Goal: Communication & Community: Share content

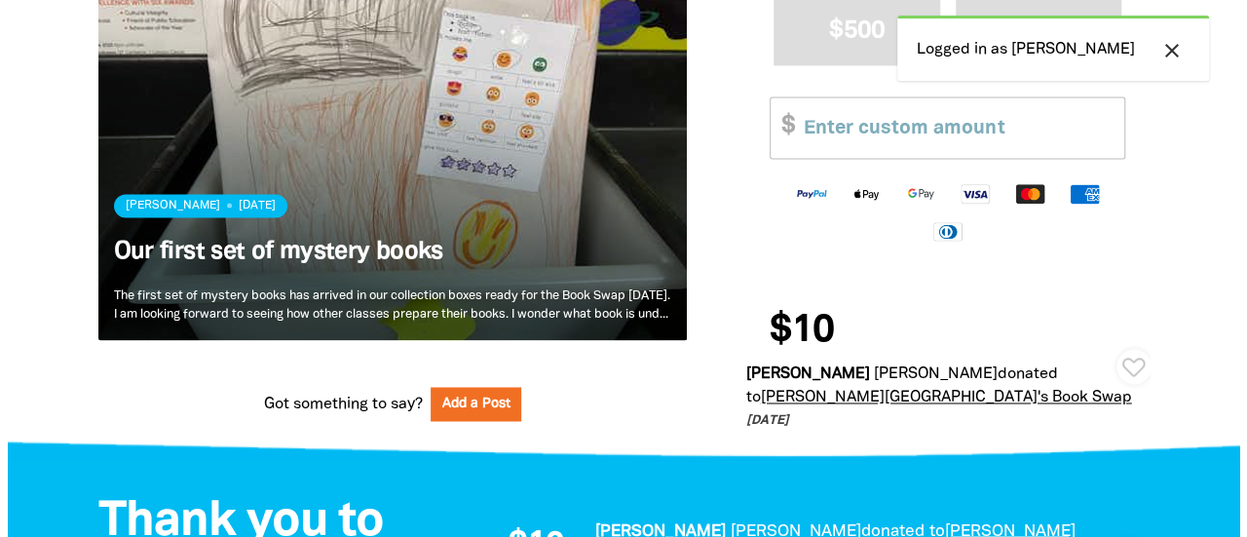
scroll to position [1369, 0]
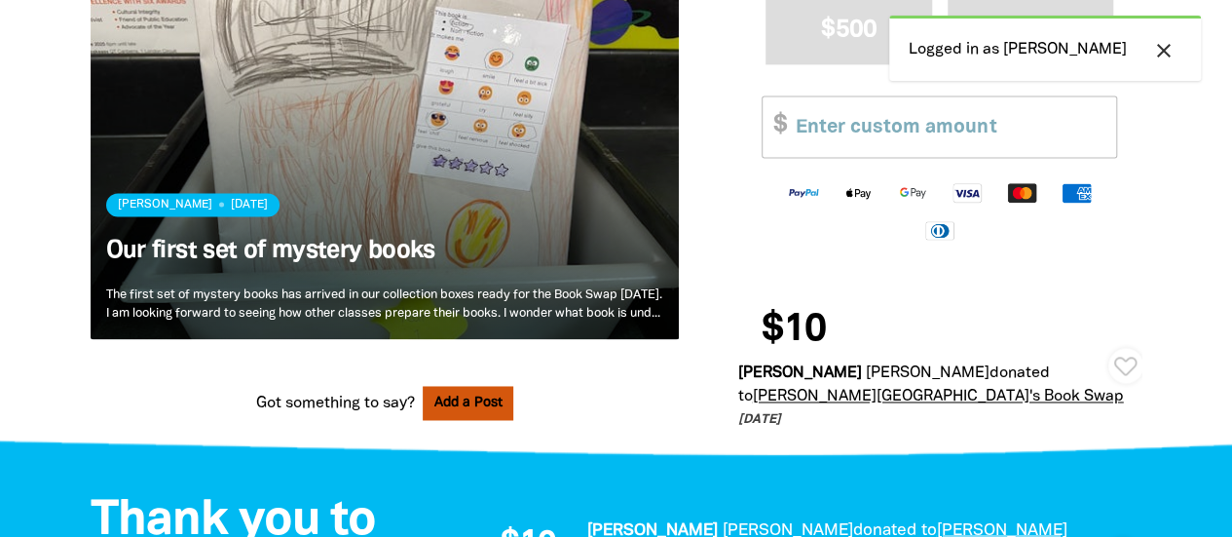
click at [481, 386] on button "Add a Post" at bounding box center [469, 403] width 92 height 34
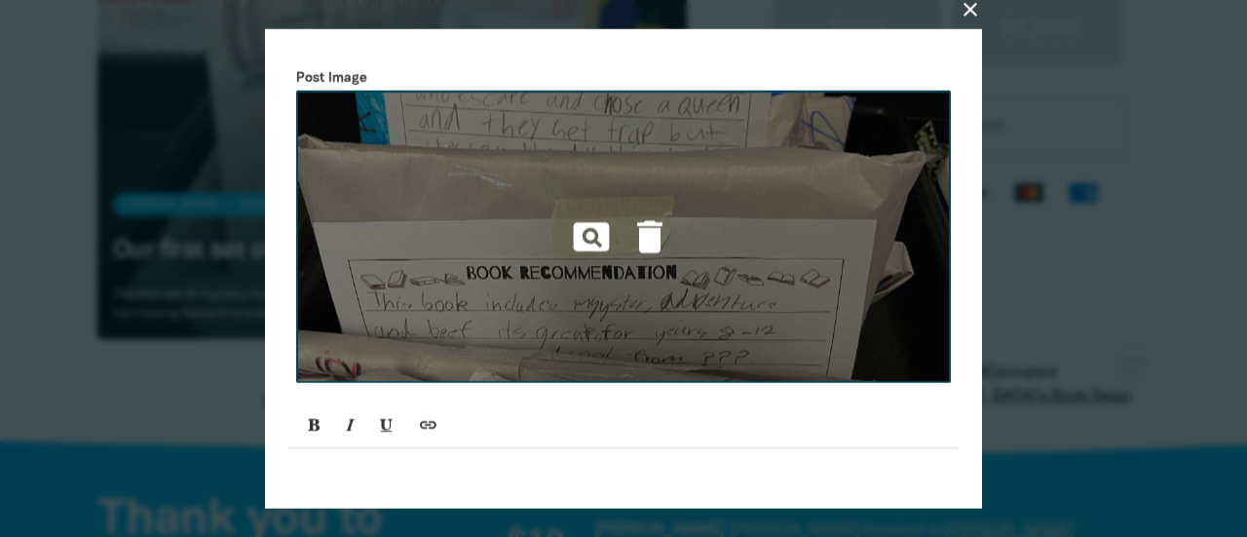
scroll to position [0, 0]
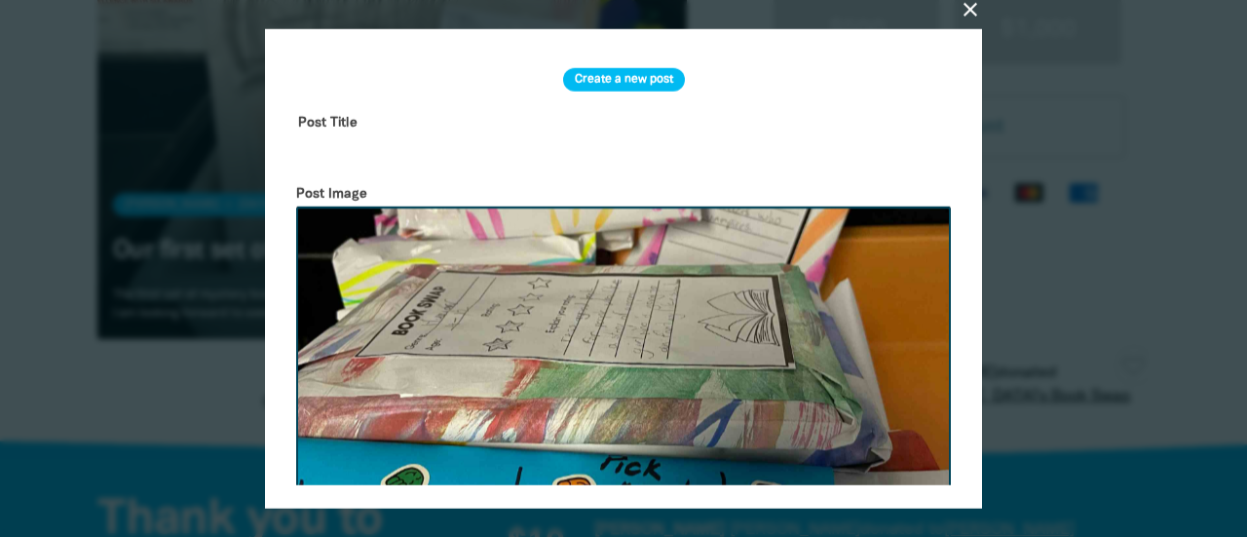
click at [380, 131] on input "text" at bounding box center [623, 136] width 670 height 61
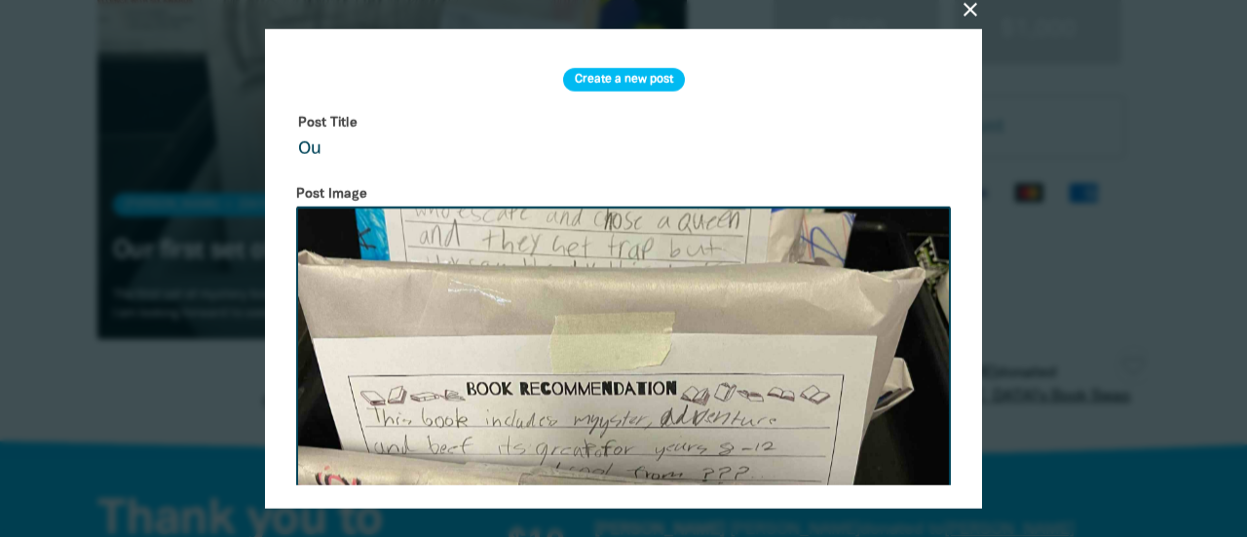
type input "O"
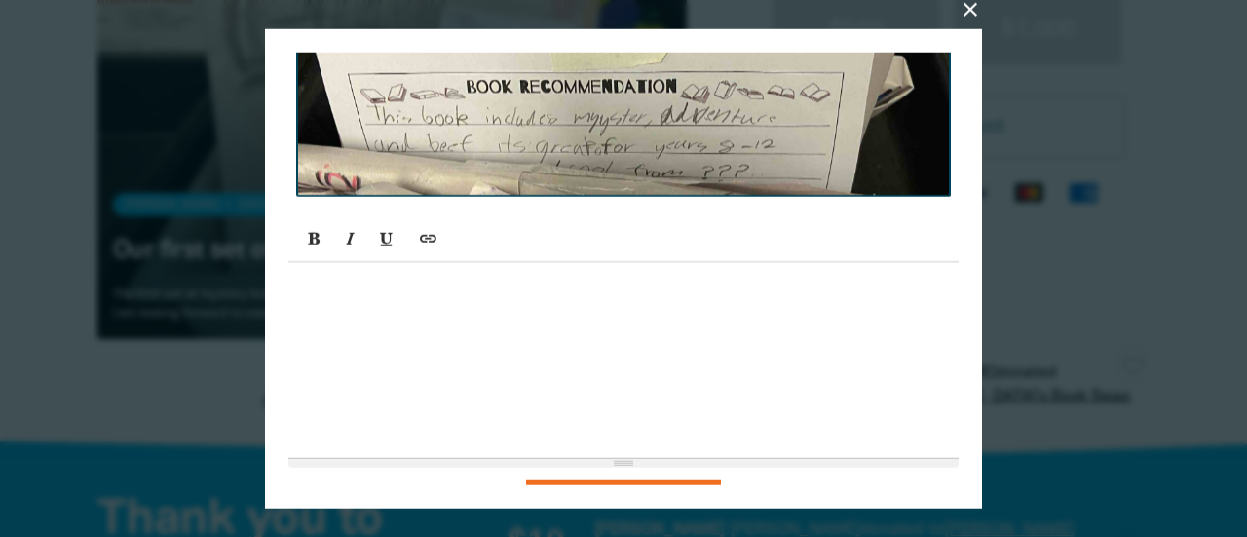
scroll to position [306, 0]
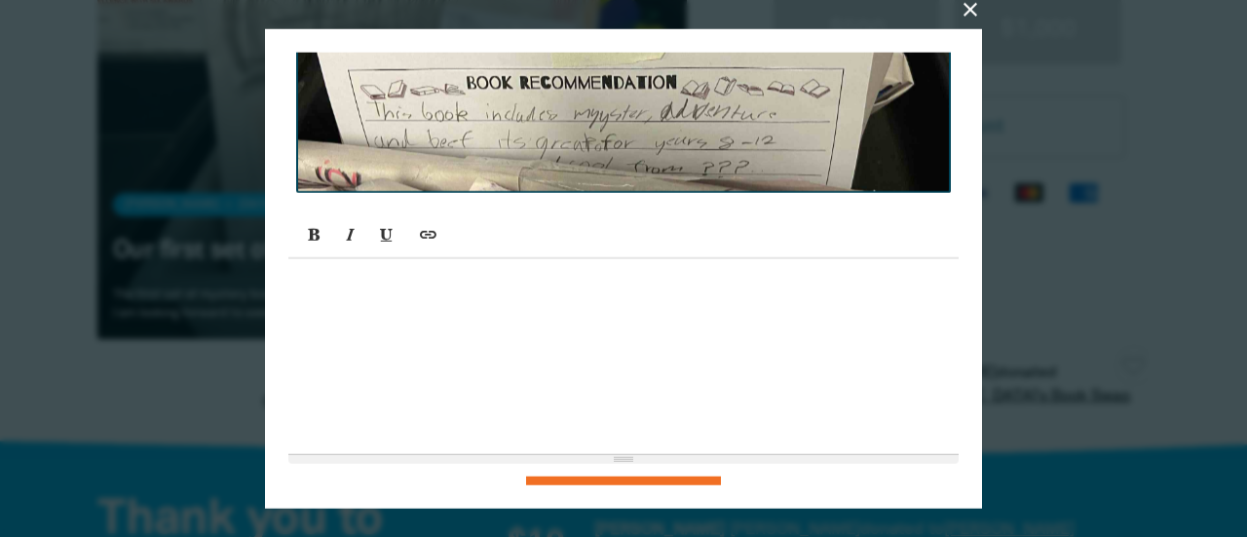
type input "Year 4 and 5 books are ready!"
click at [354, 309] on div at bounding box center [623, 356] width 670 height 195
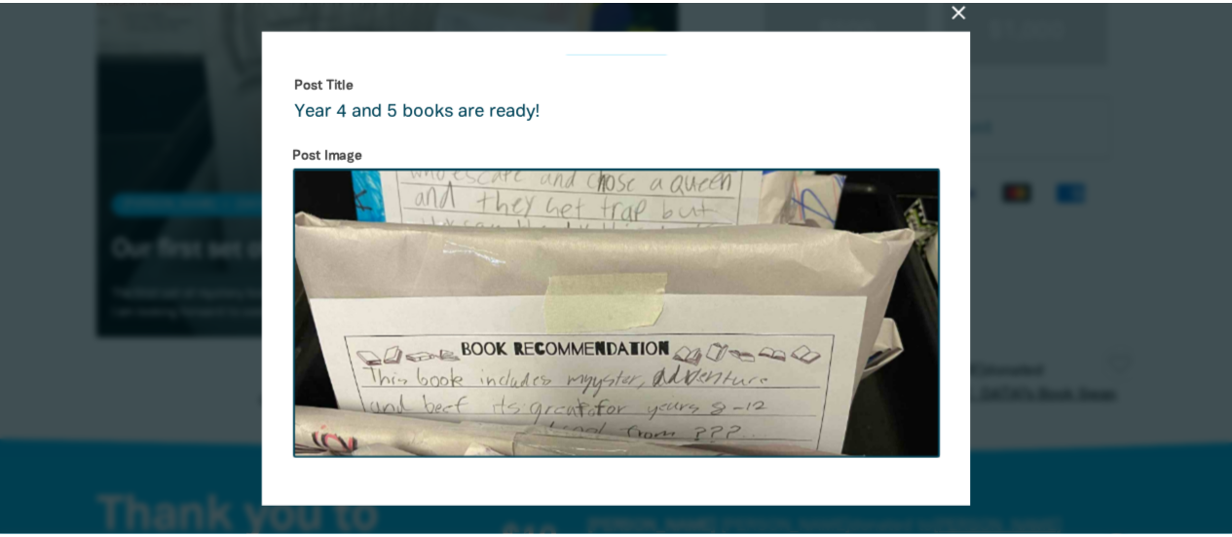
scroll to position [354, 0]
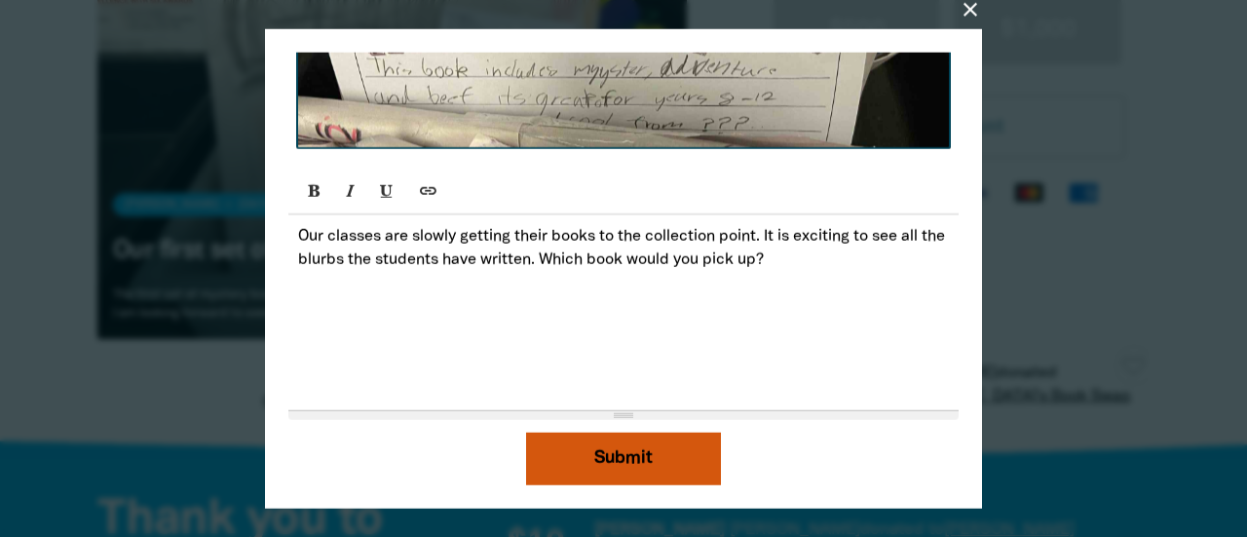
click at [618, 468] on button "Submit" at bounding box center [623, 457] width 195 height 53
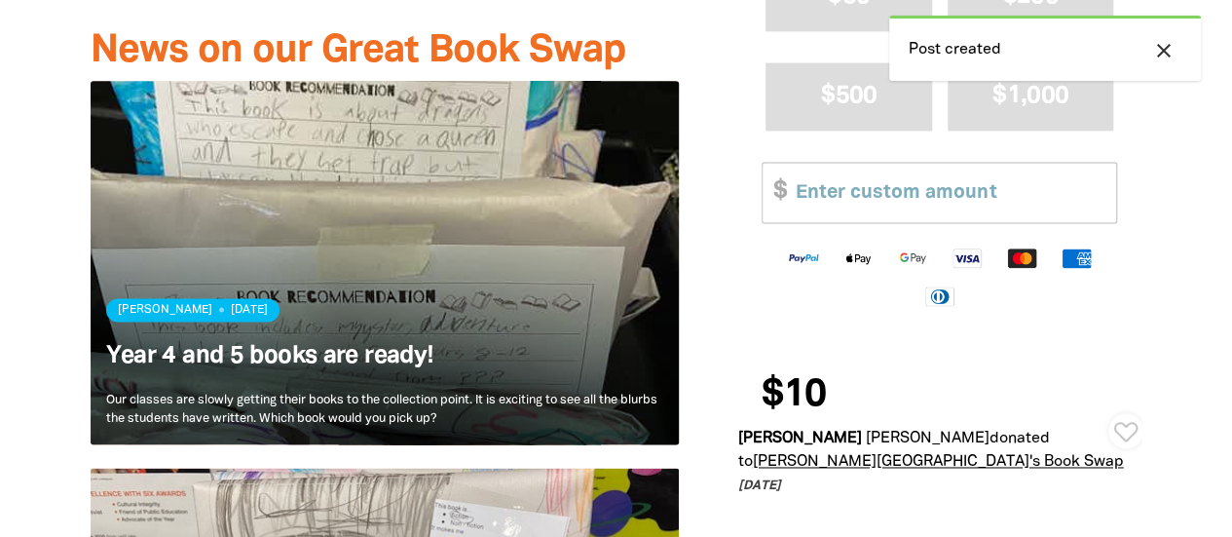
scroll to position [1255, 0]
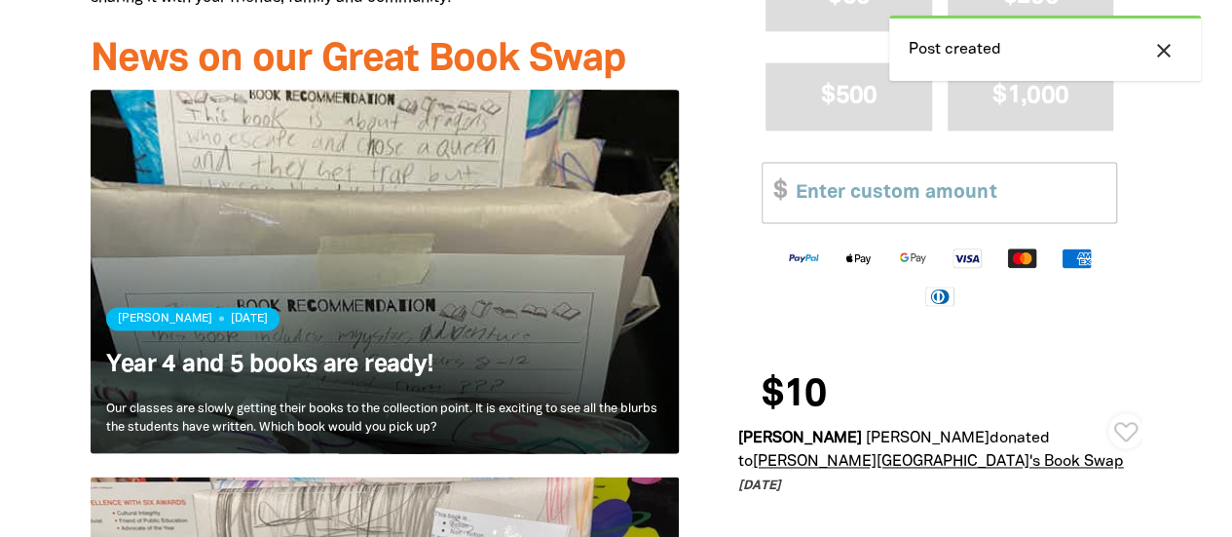
click at [452, 167] on link "Read more" at bounding box center [385, 271] width 589 height 363
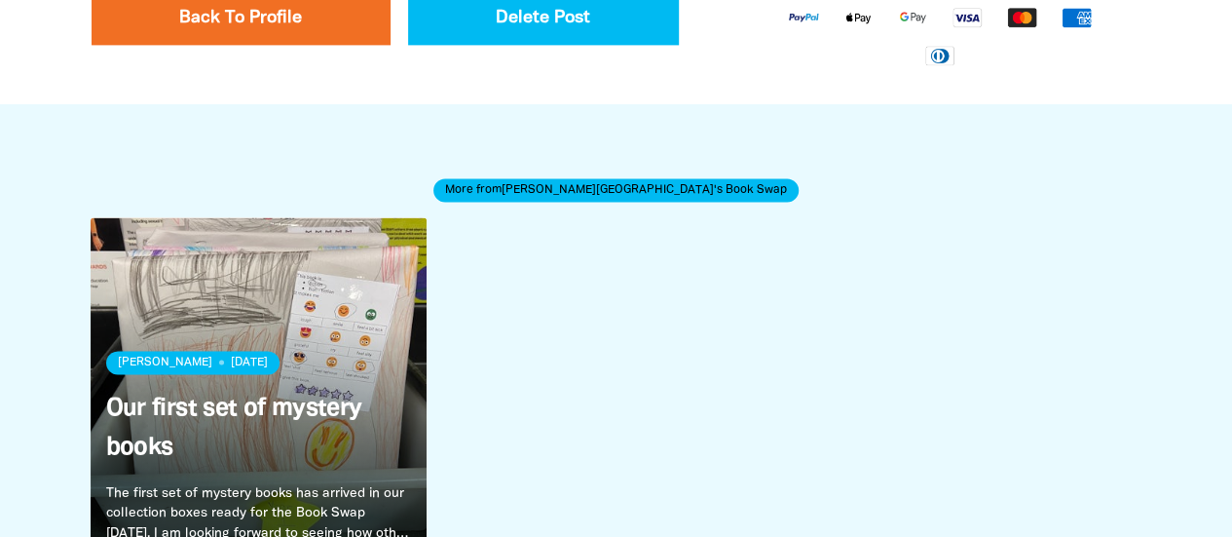
scroll to position [1462, 0]
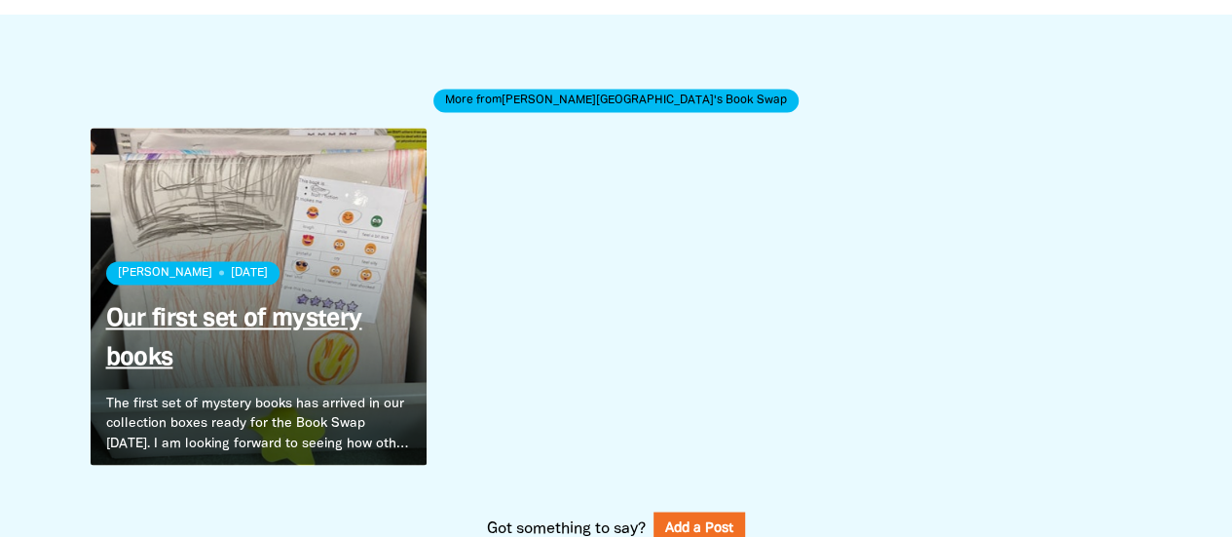
click at [315, 311] on link "Our first set of mystery books" at bounding box center [234, 338] width 256 height 61
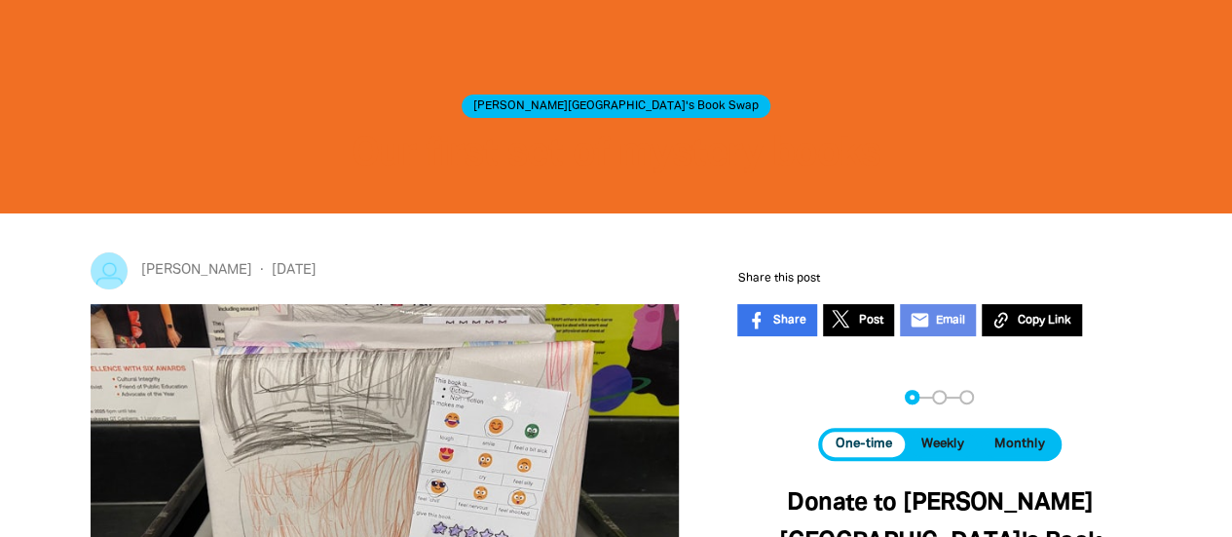
scroll to position [157, 0]
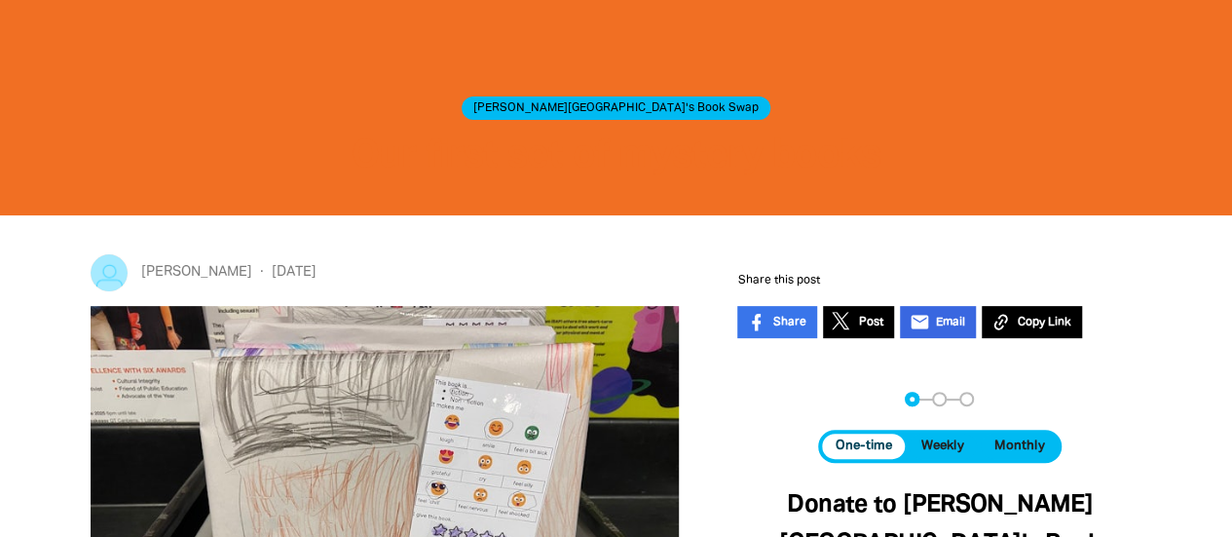
click at [935, 317] on span "Email" at bounding box center [949, 323] width 29 height 18
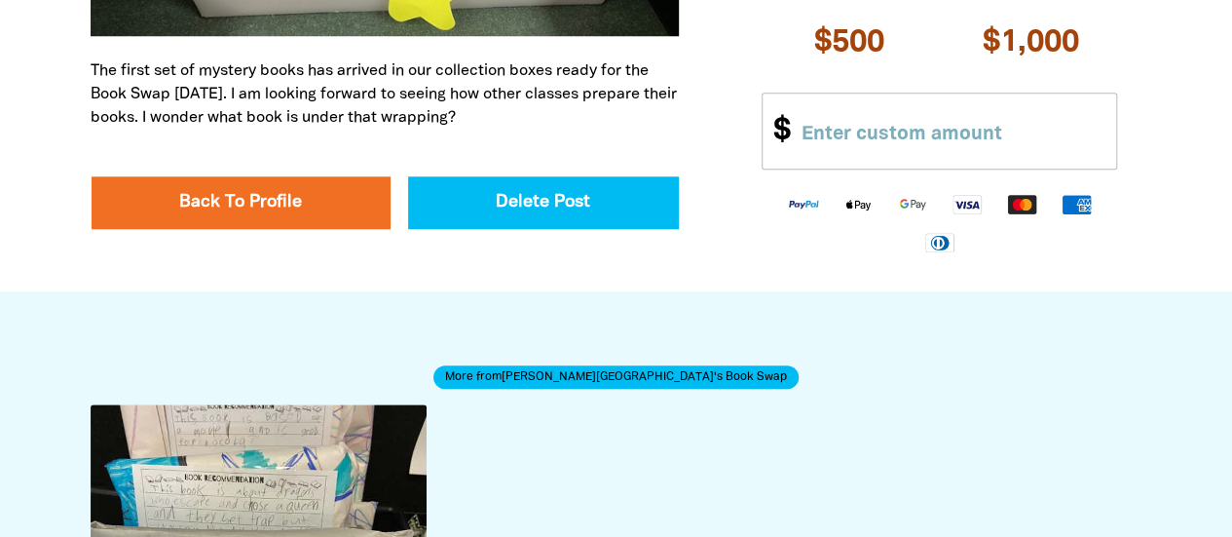
scroll to position [857, 0]
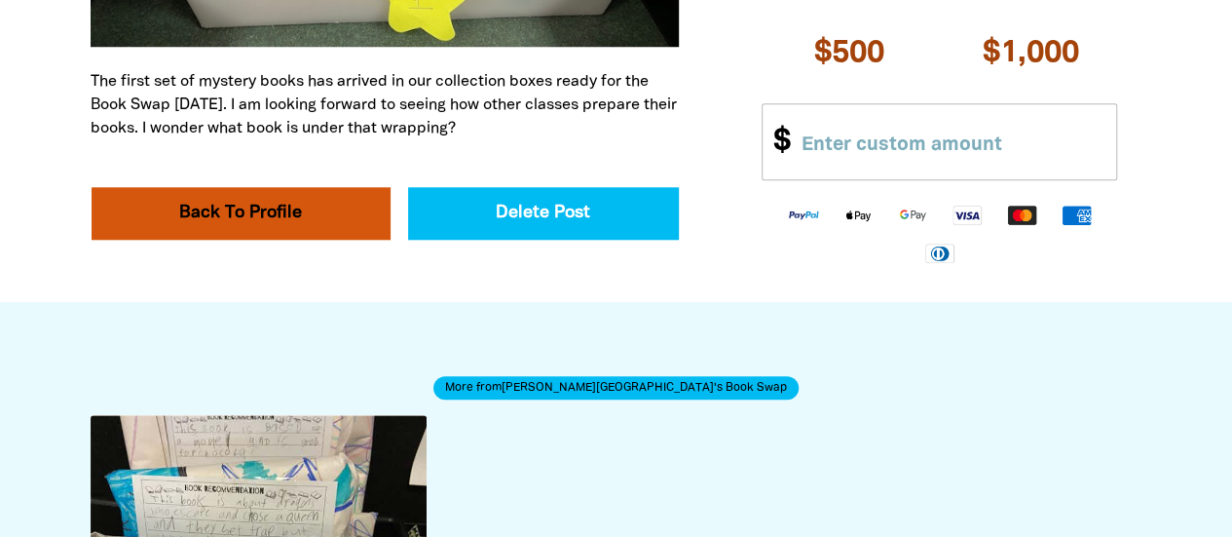
click at [249, 202] on link "Back To Profile" at bounding box center [241, 213] width 299 height 53
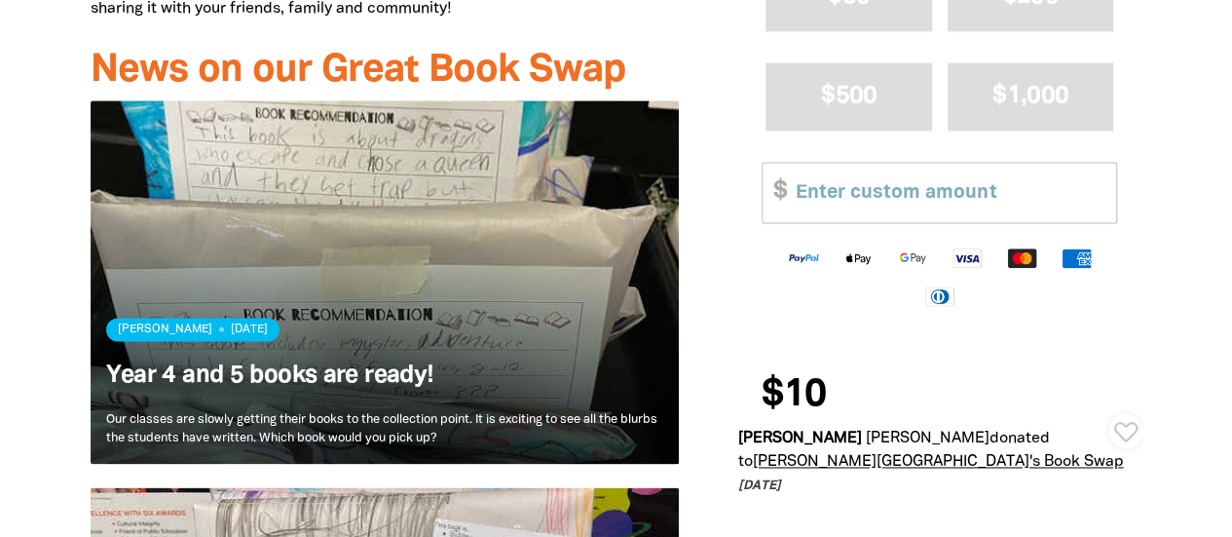
scroll to position [1254, 0]
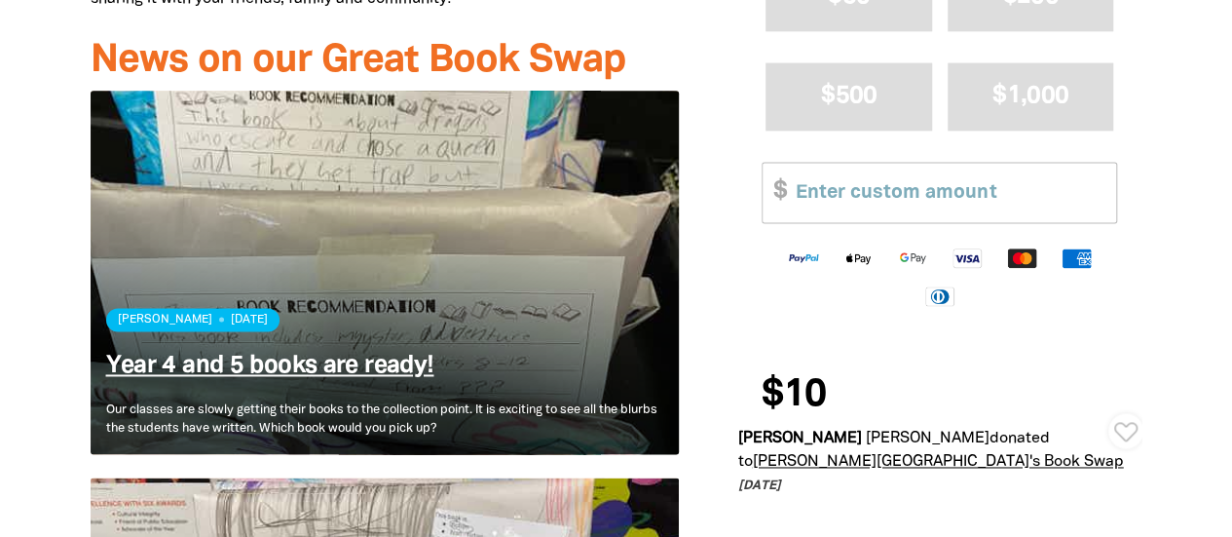
click at [427, 354] on link "Year 4 and 5 books are ready!" at bounding box center [270, 365] width 328 height 22
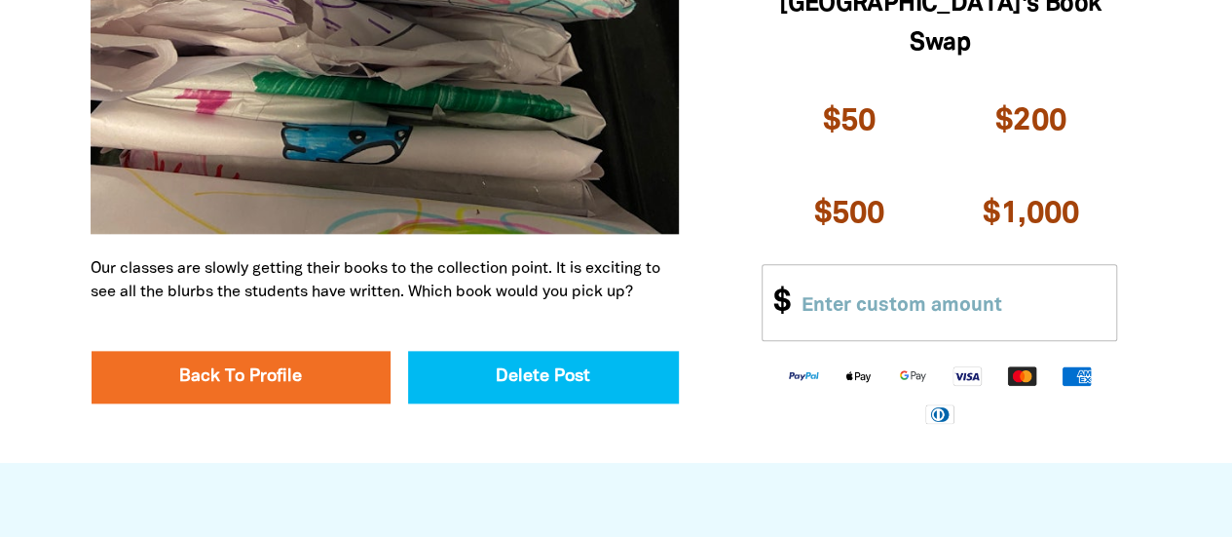
scroll to position [1015, 0]
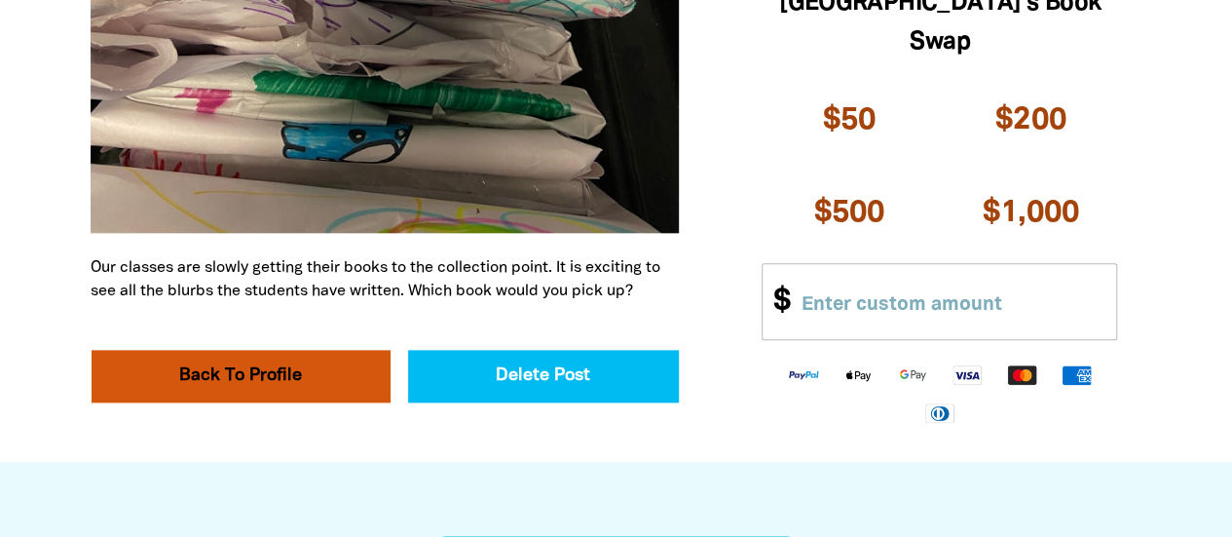
click at [259, 370] on link "Back To Profile" at bounding box center [241, 376] width 299 height 53
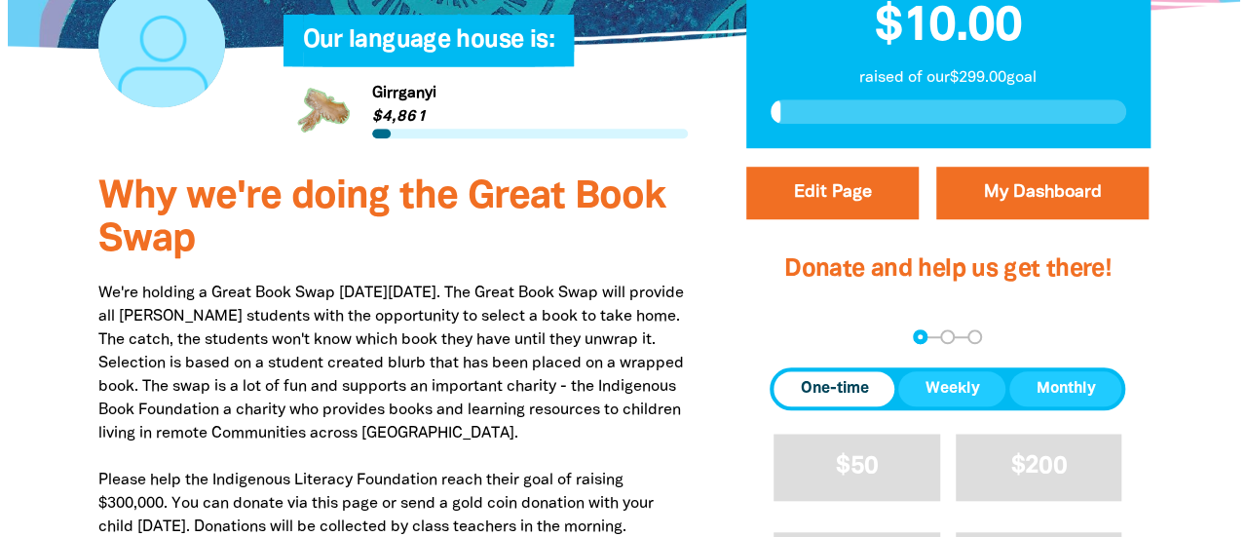
scroll to position [660, 0]
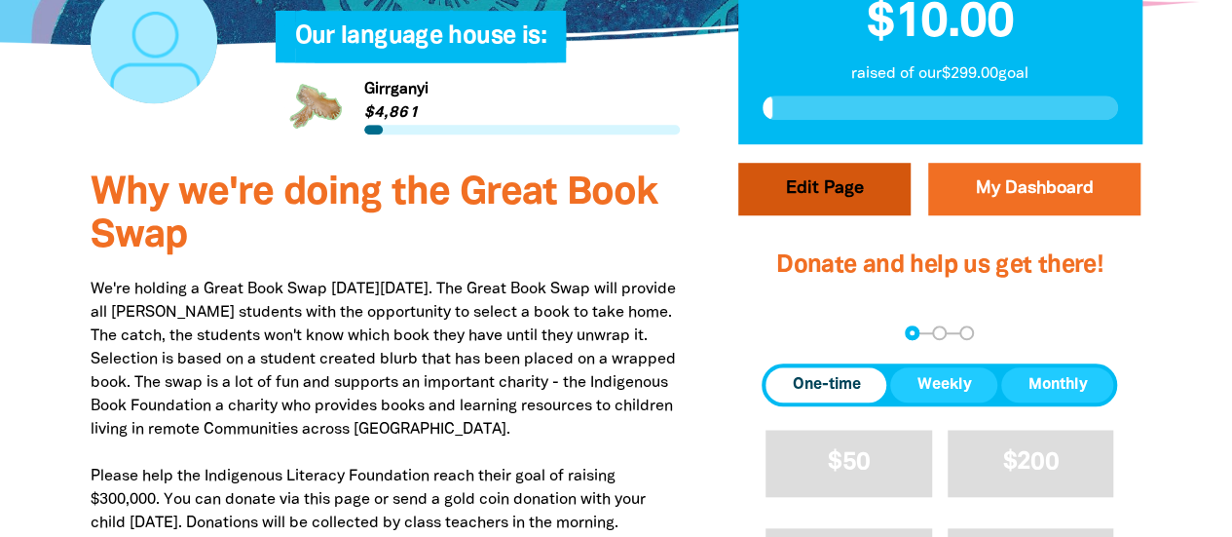
click at [831, 163] on button "Edit Page" at bounding box center [824, 189] width 172 height 53
select select "ACT"
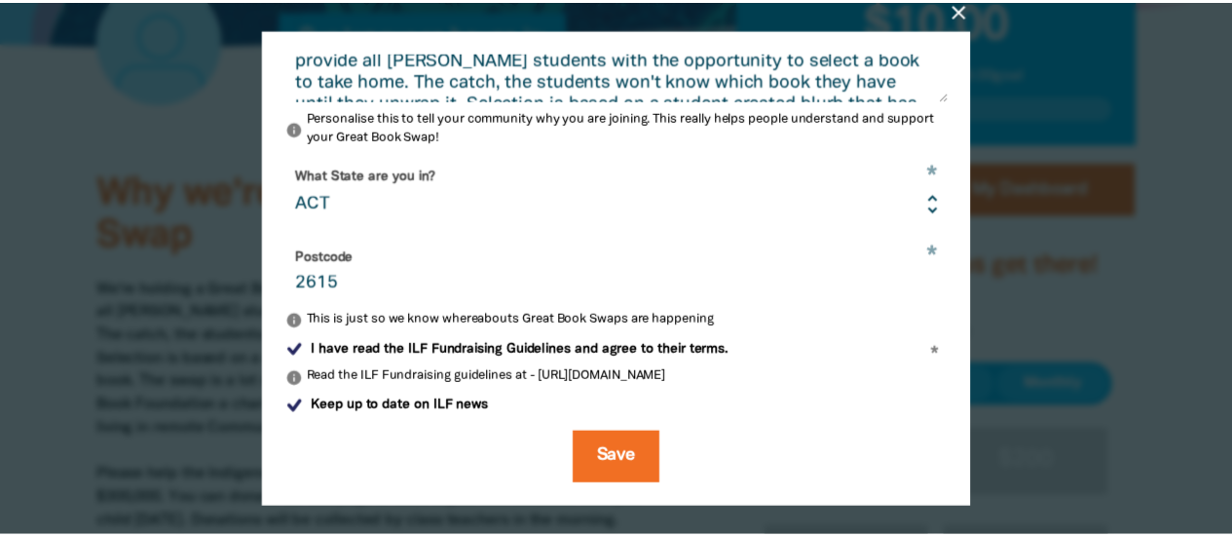
scroll to position [831, 0]
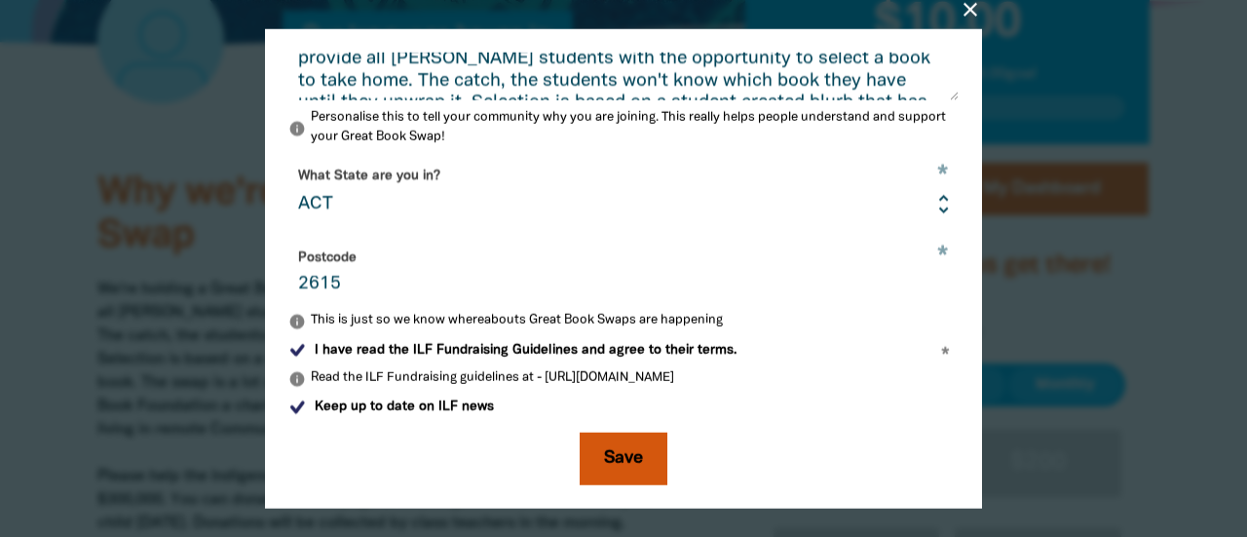
click at [615, 466] on button "Save" at bounding box center [623, 457] width 88 height 53
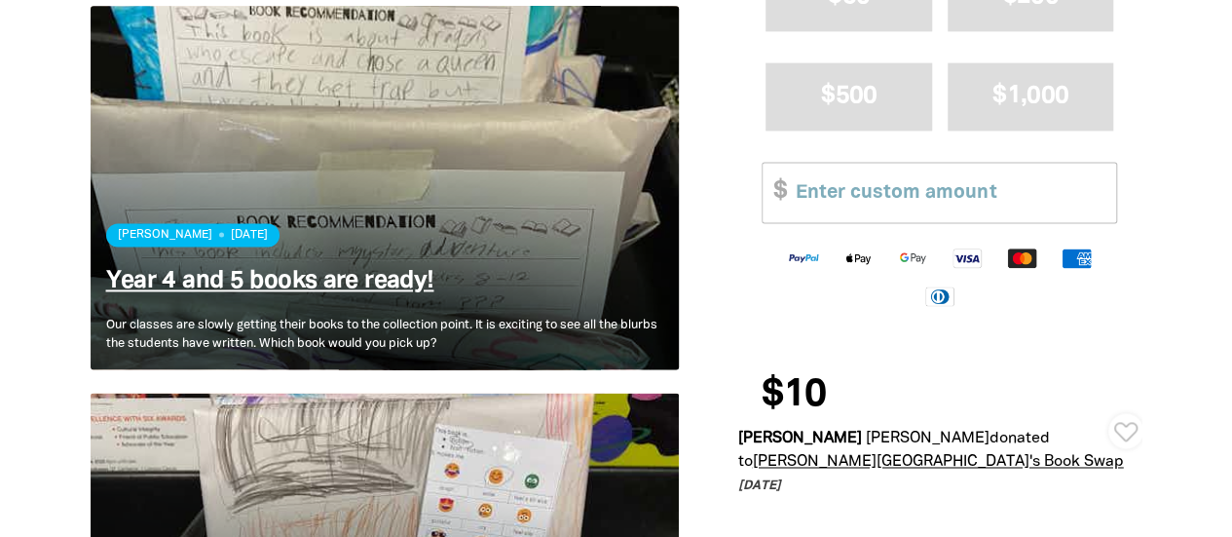
scroll to position [1338, 0]
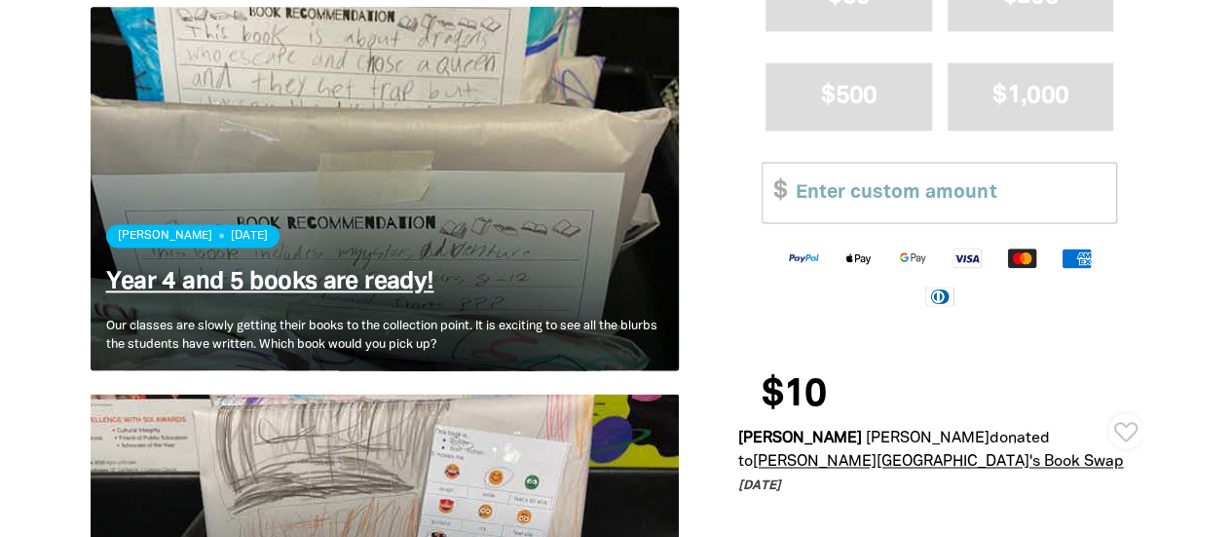
click at [385, 271] on link "Year 4 and 5 books are ready!" at bounding box center [270, 282] width 328 height 22
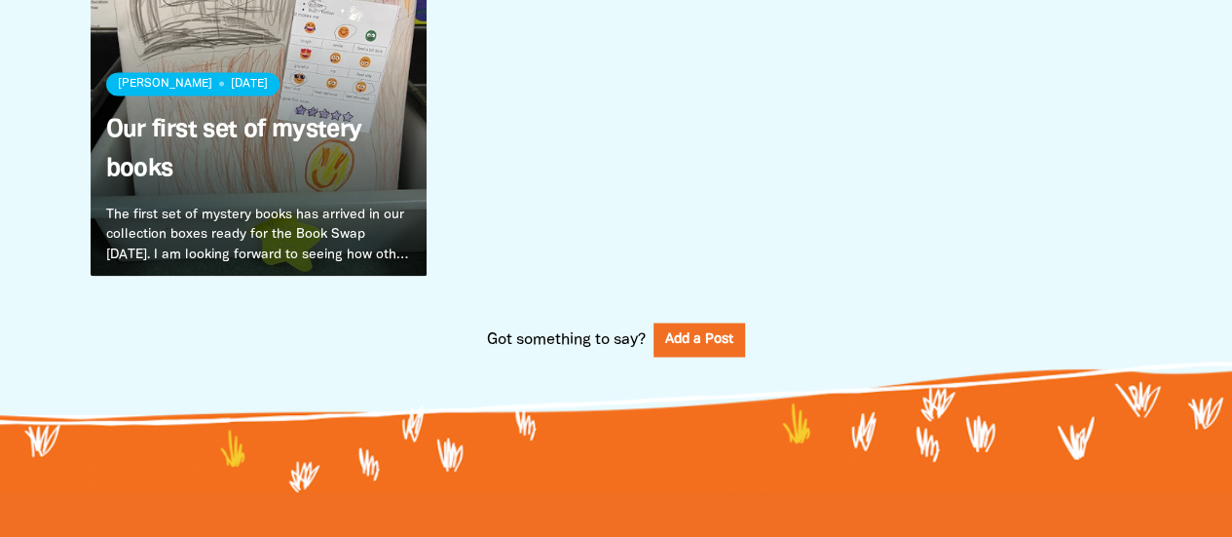
scroll to position [1655, 0]
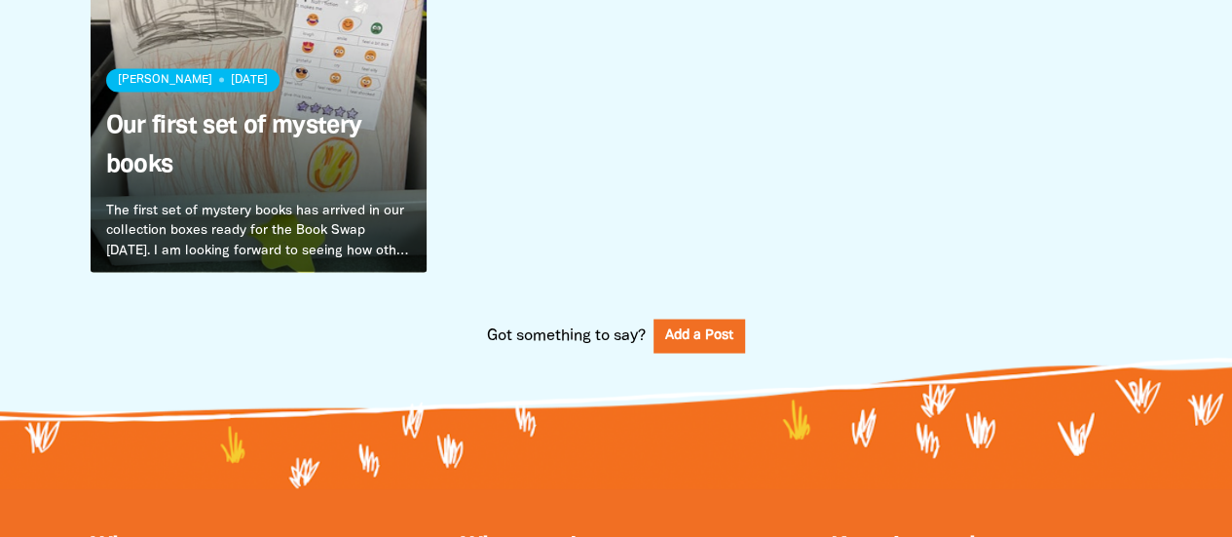
click at [321, 190] on link "Read more" at bounding box center [259, 103] width 337 height 337
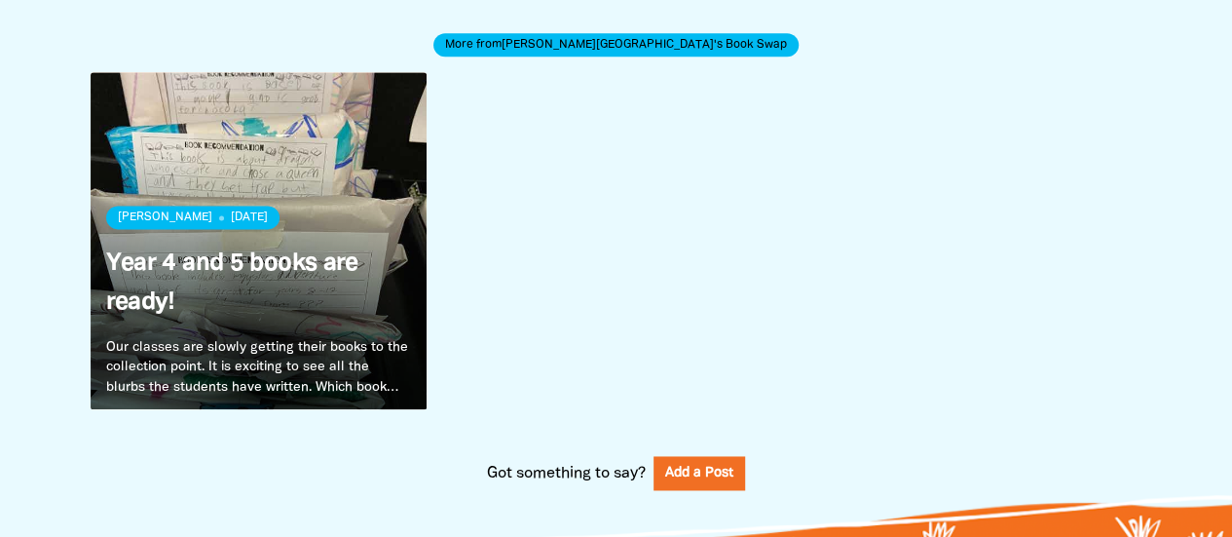
scroll to position [1201, 0]
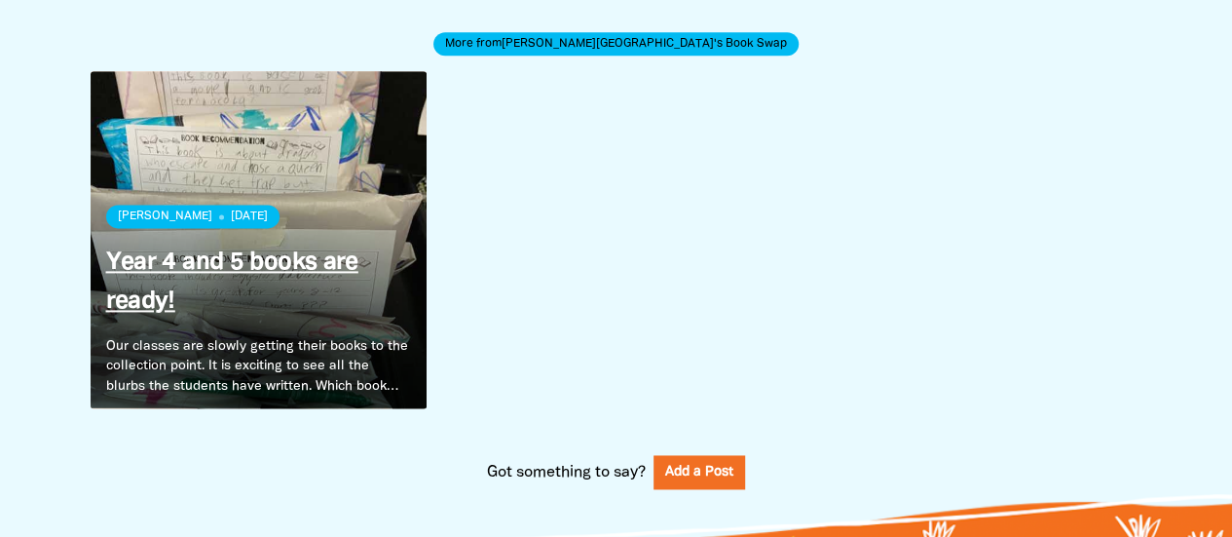
click at [298, 270] on link "Year 4 and 5 books are ready!" at bounding box center [232, 281] width 252 height 61
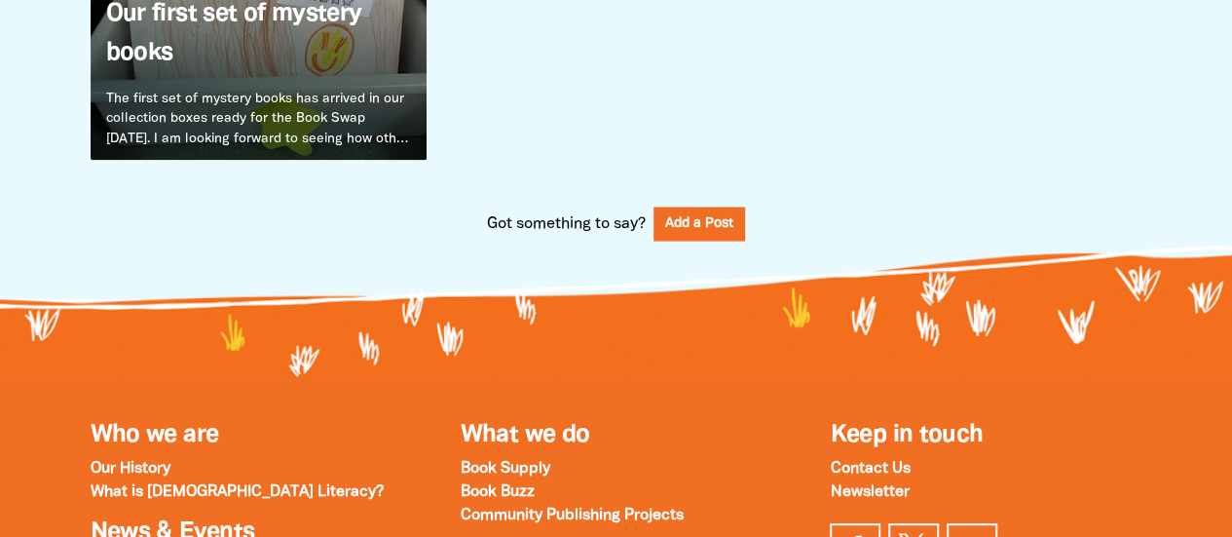
scroll to position [1771, 0]
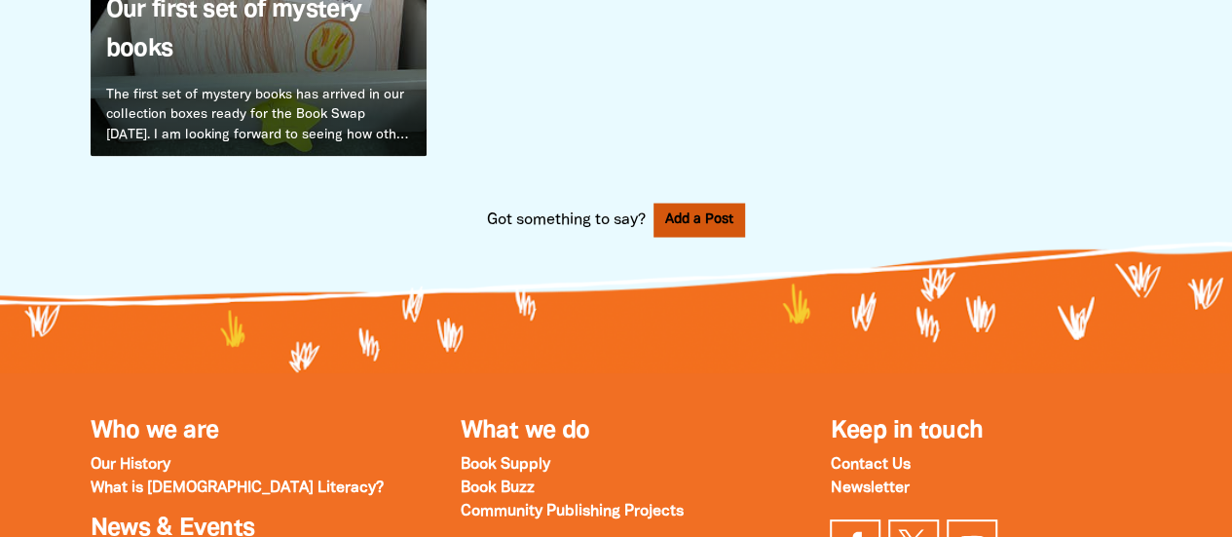
click at [702, 217] on button "Add a Post" at bounding box center [699, 220] width 92 height 34
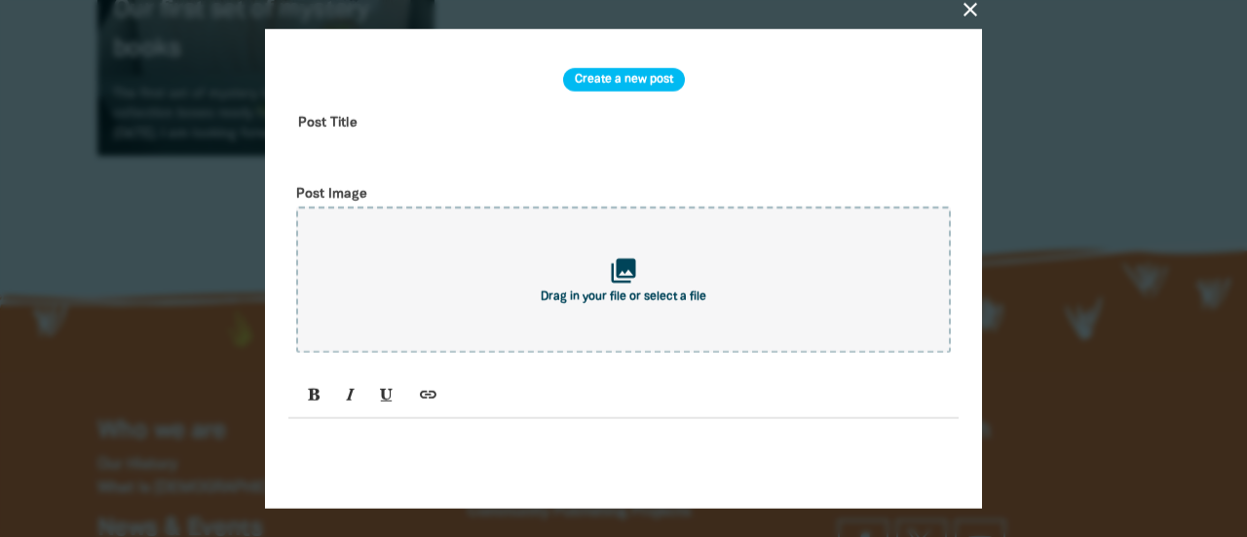
click at [380, 124] on input "text" at bounding box center [623, 136] width 670 height 61
type input "Y"
click at [976, 10] on icon "close" at bounding box center [969, 8] width 23 height 23
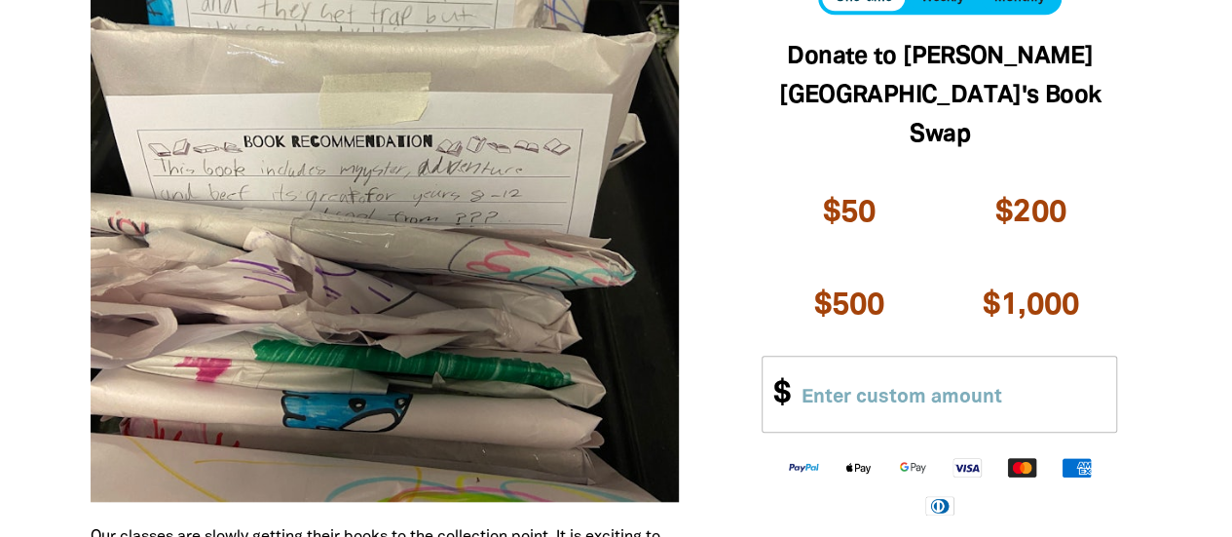
scroll to position [144, 0]
